Goal: Task Accomplishment & Management: Use online tool/utility

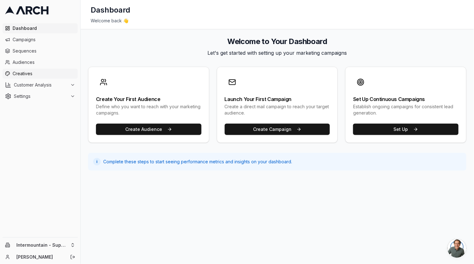
click at [17, 76] on span "Creatives" at bounding box center [44, 73] width 63 height 6
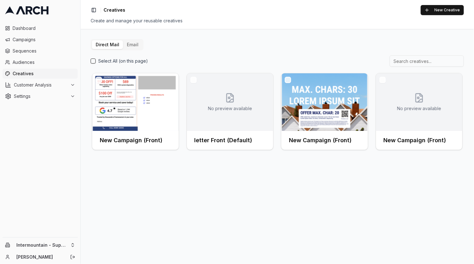
click at [130, 43] on button "Email" at bounding box center [132, 44] width 19 height 9
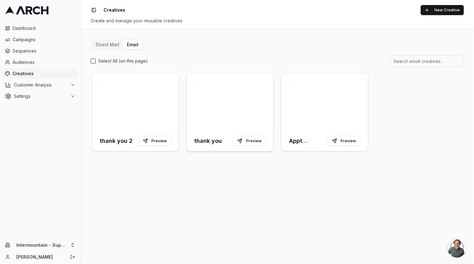
click at [190, 123] on div at bounding box center [230, 102] width 87 height 58
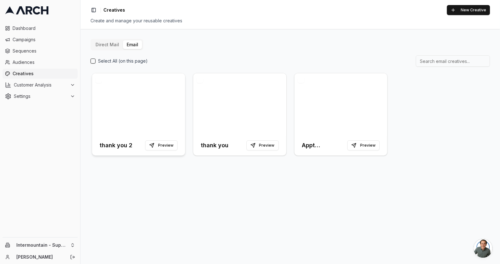
click at [147, 101] on div at bounding box center [138, 104] width 93 height 62
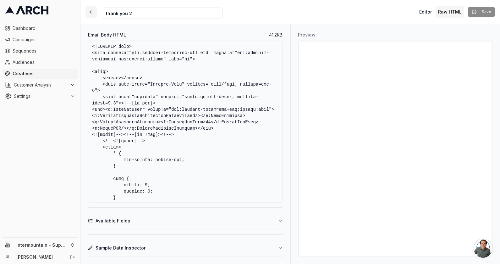
click at [92, 12] on button "button" at bounding box center [91, 11] width 11 height 11
